Goal: Information Seeking & Learning: Learn about a topic

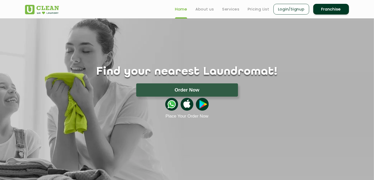
click at [256, 8] on link "Pricing List" at bounding box center [259, 9] width 22 height 6
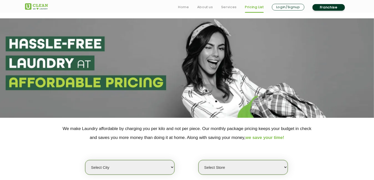
scroll to position [76, 0]
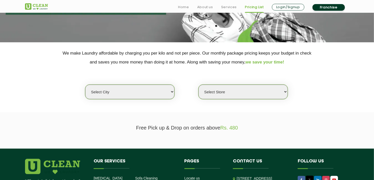
click at [132, 94] on select "Select city [GEOGRAPHIC_DATA] [GEOGRAPHIC_DATA] [GEOGRAPHIC_DATA] [GEOGRAPHIC_D…" at bounding box center [129, 92] width 89 height 15
select select "6"
click at [85, 85] on select "Select city [GEOGRAPHIC_DATA] [GEOGRAPHIC_DATA] [GEOGRAPHIC_DATA] [GEOGRAPHIC_D…" at bounding box center [129, 92] width 89 height 15
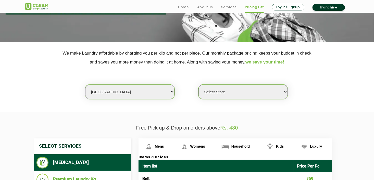
click at [234, 91] on select "Select Store [GEOGRAPHIC_DATA] [GEOGRAPHIC_DATA] UClean KR [GEOGRAPHIC_DATA] [G…" at bounding box center [243, 92] width 89 height 15
select select "601"
click at [199, 85] on select "Select Store [GEOGRAPHIC_DATA] [GEOGRAPHIC_DATA] UClean KR [GEOGRAPHIC_DATA] [G…" at bounding box center [243, 92] width 89 height 15
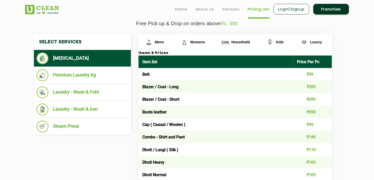
scroll to position [144, 0]
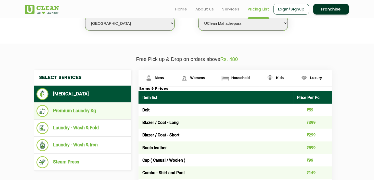
click at [102, 115] on li "Premium Laundry Kg" at bounding box center [82, 111] width 92 height 12
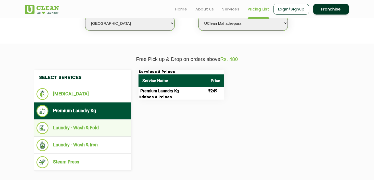
click at [100, 127] on li "Laundry - Wash & Fold" at bounding box center [82, 128] width 92 height 12
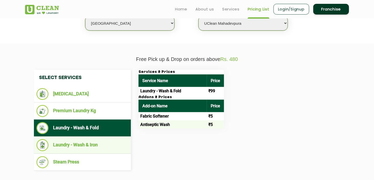
click at [107, 145] on li "Laundry - Wash & Iron" at bounding box center [82, 145] width 92 height 12
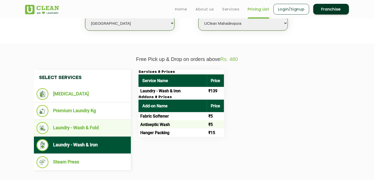
click at [113, 131] on li "Laundry - Wash & Fold" at bounding box center [82, 128] width 92 height 12
